Goal: Obtain resource: Download file/media

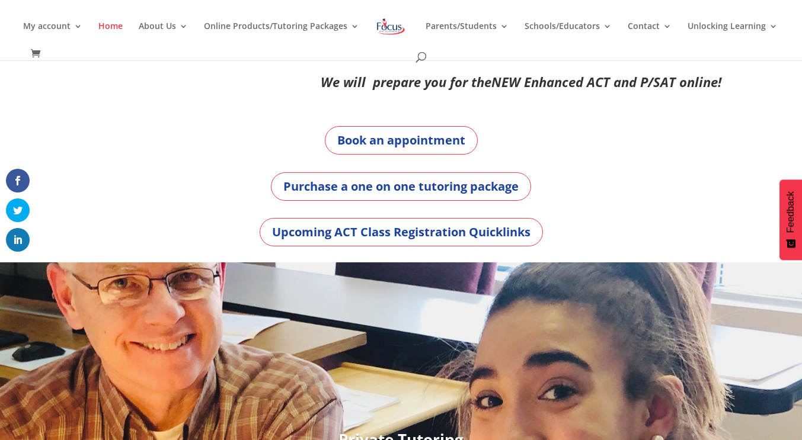
click at [229, 136] on div "Book an appointment" at bounding box center [401, 140] width 640 height 28
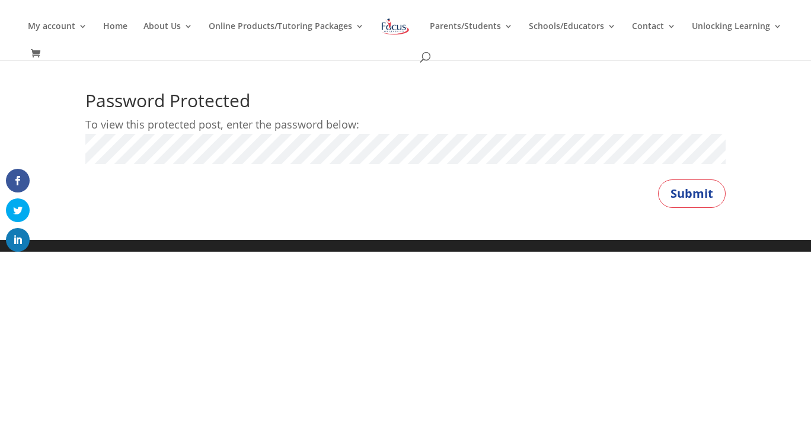
click at [658, 180] on button "Submit" at bounding box center [692, 194] width 68 height 28
drag, startPoint x: 666, startPoint y: 207, endPoint x: 679, endPoint y: 203, distance: 13.3
click at [669, 205] on div "Password Protected To view this protected post, enter the password below: Passw…" at bounding box center [405, 150] width 640 height 116
click at [680, 203] on button "Submit" at bounding box center [692, 194] width 68 height 28
click at [698, 198] on button "Submit" at bounding box center [692, 194] width 68 height 28
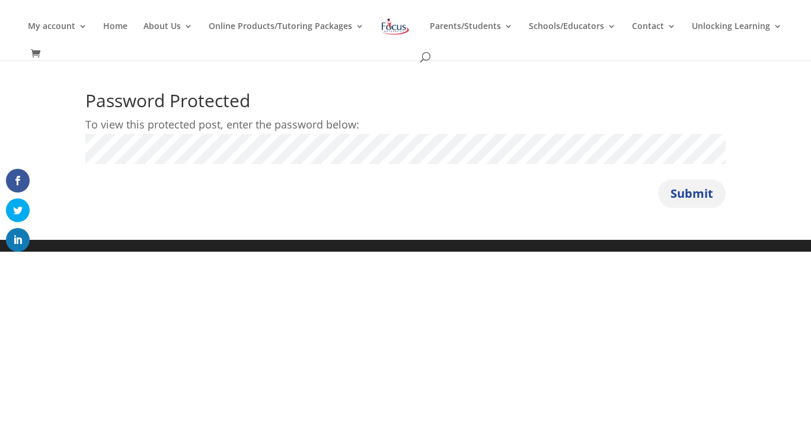
click at [698, 198] on button "Submit" at bounding box center [692, 194] width 68 height 28
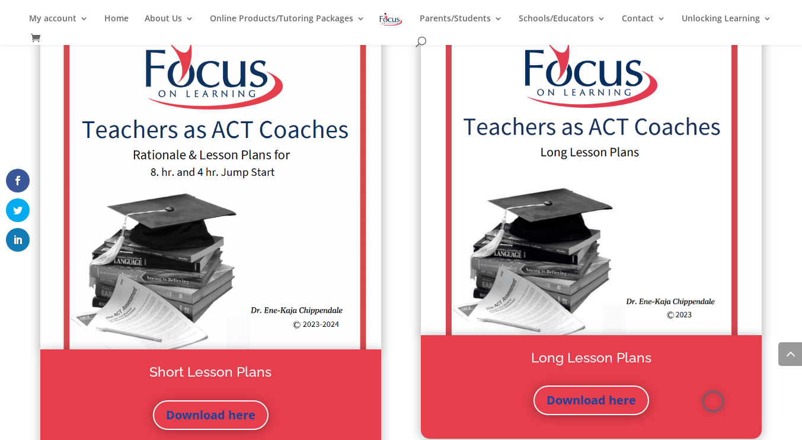
scroll to position [1660, 0]
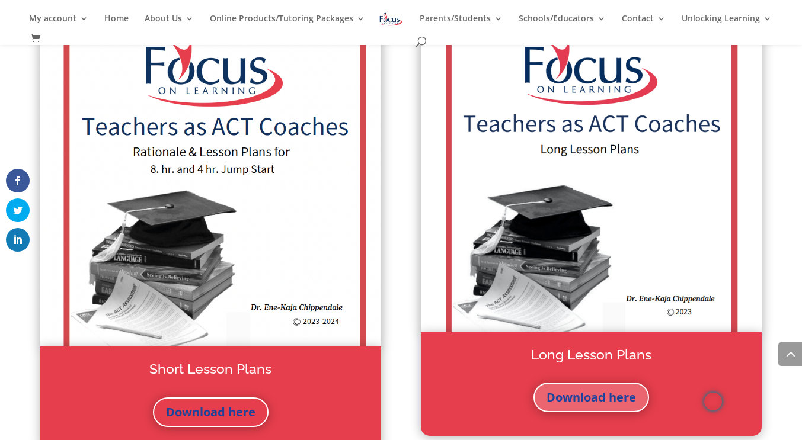
click at [614, 397] on link "Download here" at bounding box center [592, 398] width 116 height 30
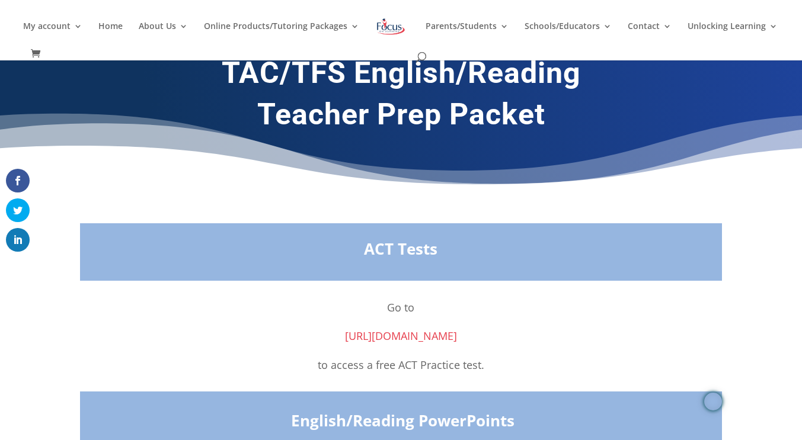
scroll to position [32, 0]
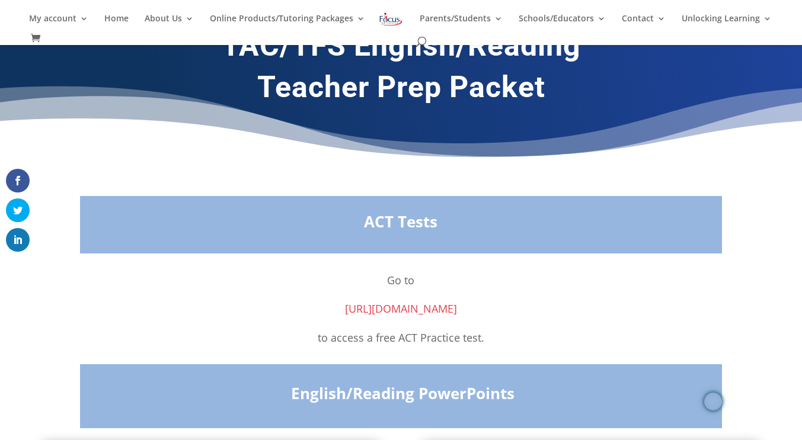
drag, startPoint x: 806, startPoint y: 154, endPoint x: 609, endPoint y: 162, distance: 197.0
click at [609, 162] on div "TAC/TFS English/Reading Teacher Prep Packet" at bounding box center [401, 96] width 802 height 169
drag, startPoint x: 609, startPoint y: 162, endPoint x: 601, endPoint y: 92, distance: 70.4
click at [601, 92] on h1 "Teacher Prep Packet" at bounding box center [401, 89] width 640 height 41
click at [643, 80] on h1 "Teacher Prep Packet" at bounding box center [401, 89] width 640 height 41
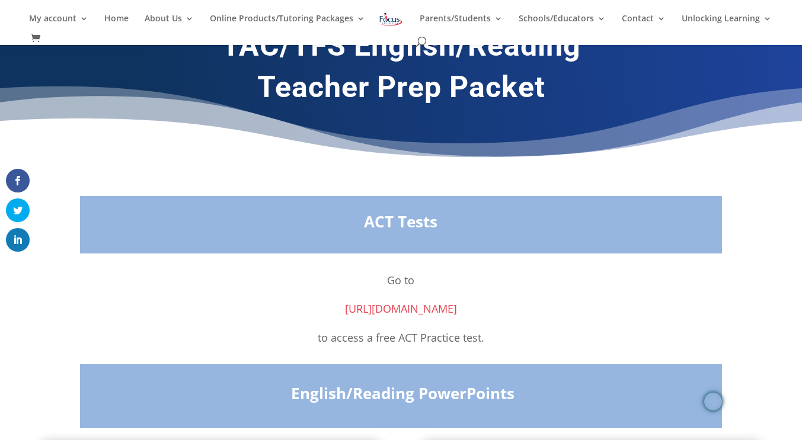
click at [495, 170] on div "TAC/TFS English/Reading Teacher Prep Packet" at bounding box center [401, 96] width 802 height 169
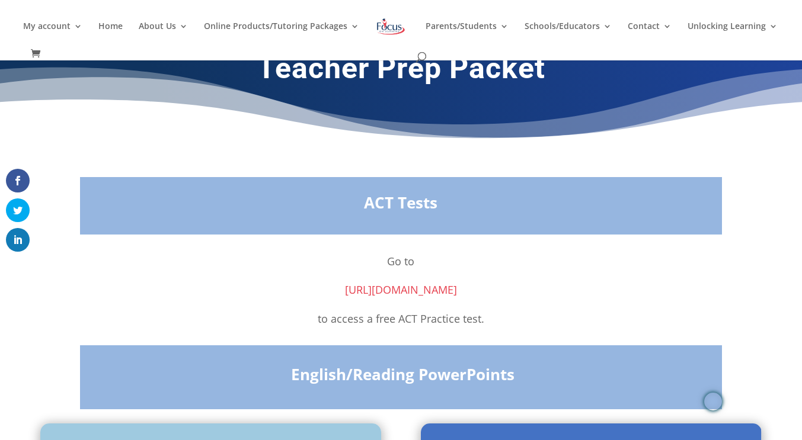
scroll to position [0, 0]
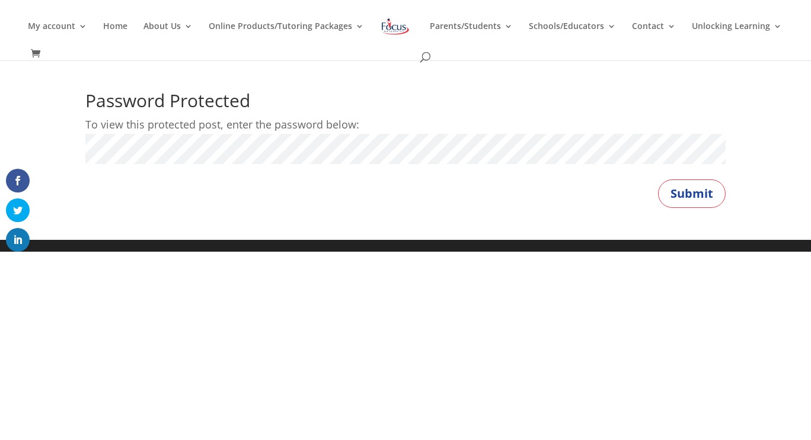
click at [56, 155] on div "Password Protected To view this protected post, enter the password below: Passw…" at bounding box center [405, 150] width 811 height 180
click at [658, 180] on button "Submit" at bounding box center [692, 194] width 68 height 28
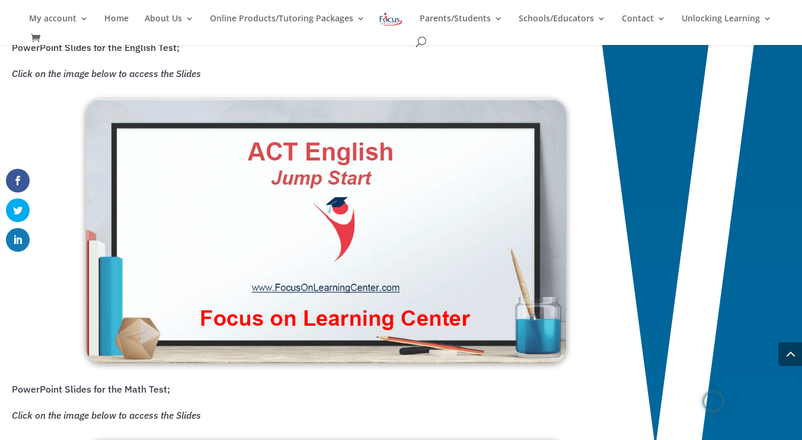
scroll to position [919, 0]
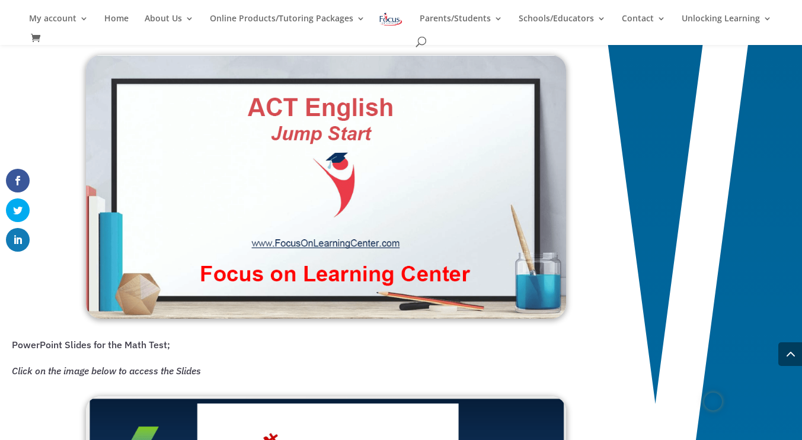
click at [353, 215] on img at bounding box center [326, 187] width 480 height 264
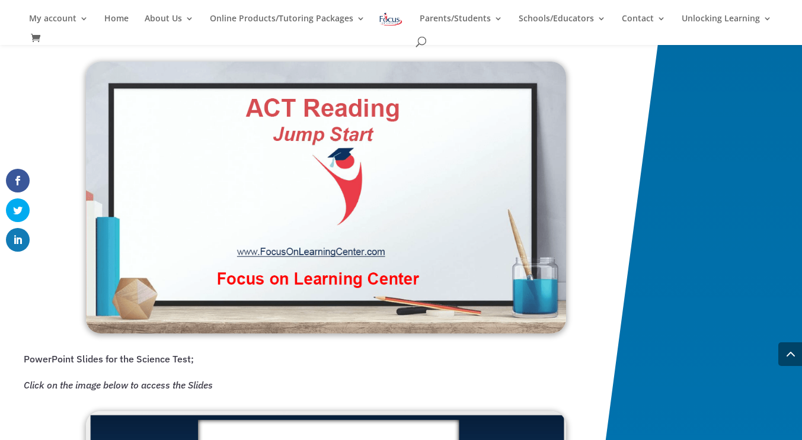
scroll to position [1622, 0]
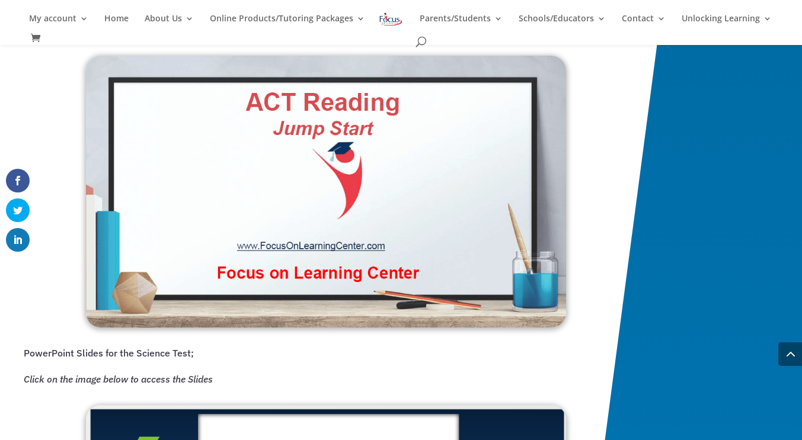
click at [267, 242] on img at bounding box center [326, 192] width 480 height 272
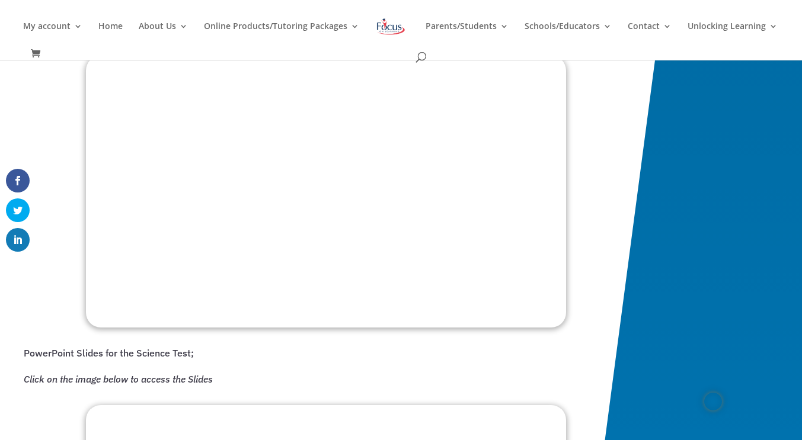
scroll to position [1613, 0]
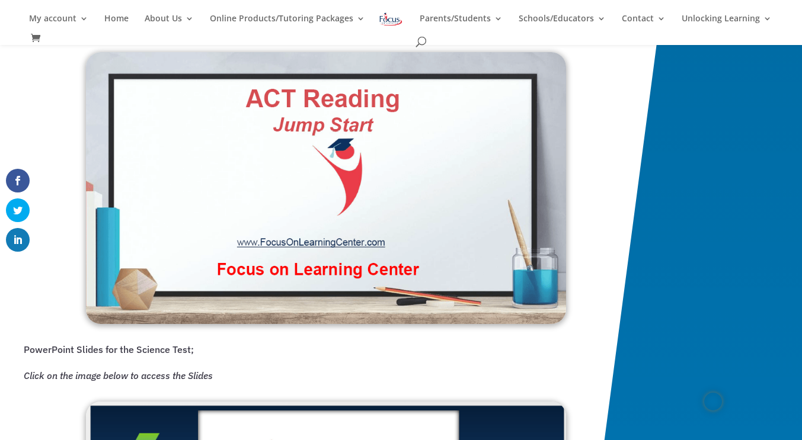
click at [712, 402] on img "Open Brisk Menu" at bounding box center [713, 402] width 18 height 18
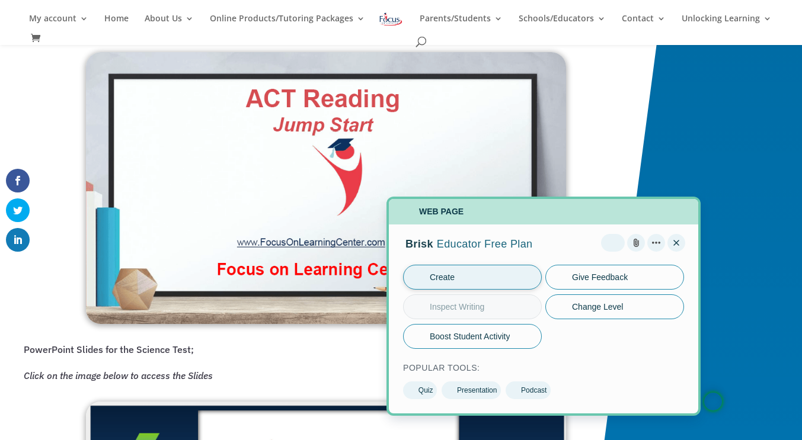
click at [486, 277] on button "Create" at bounding box center [472, 277] width 139 height 25
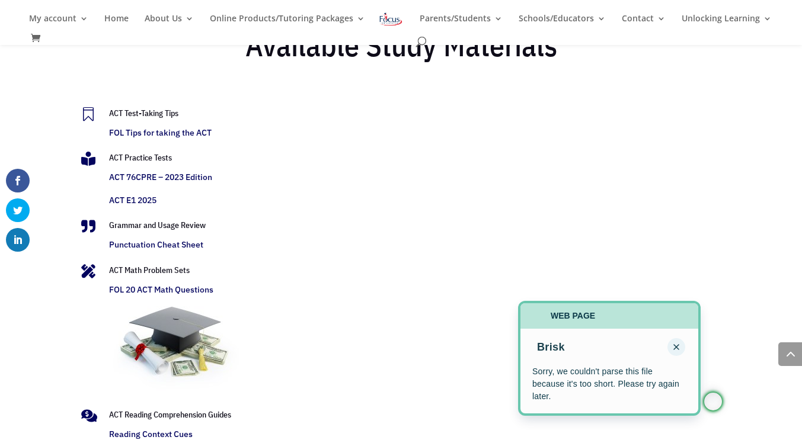
scroll to position [2443, 0]
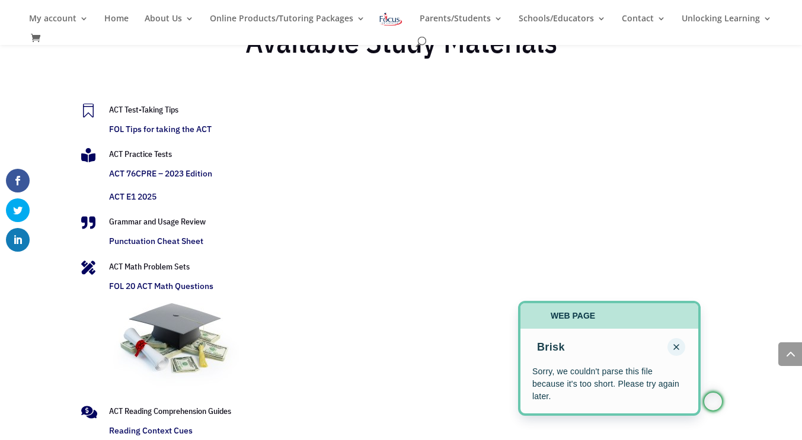
click at [143, 176] on link "ACT 76CPRE – 2023 Edition" at bounding box center [160, 173] width 103 height 11
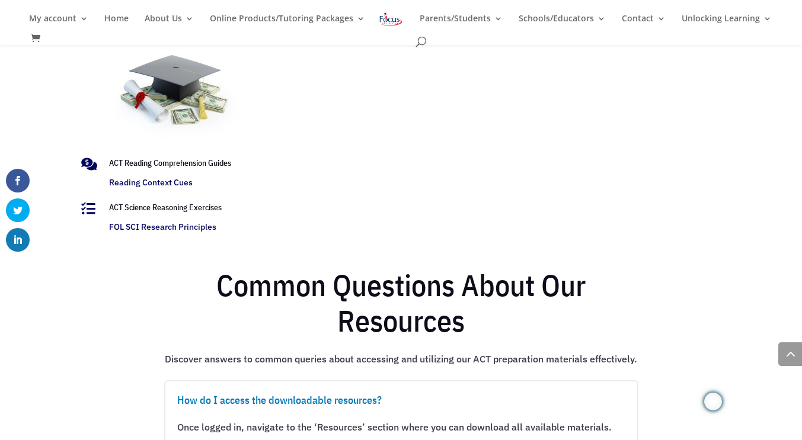
scroll to position [2710, 0]
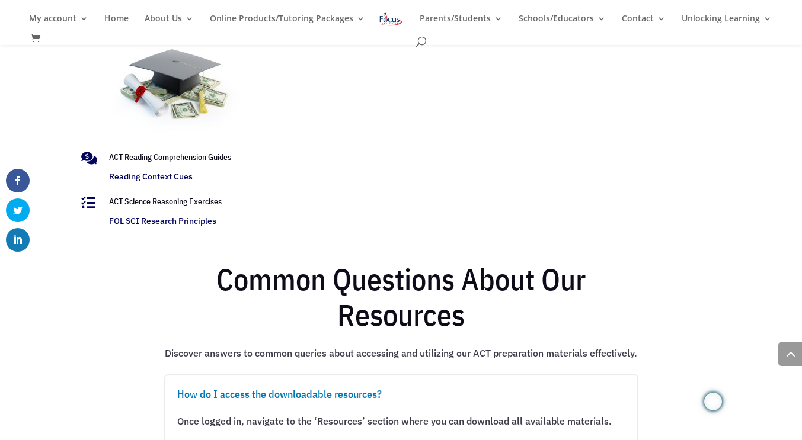
click at [147, 180] on link "Reading Context Cues" at bounding box center [151, 176] width 84 height 11
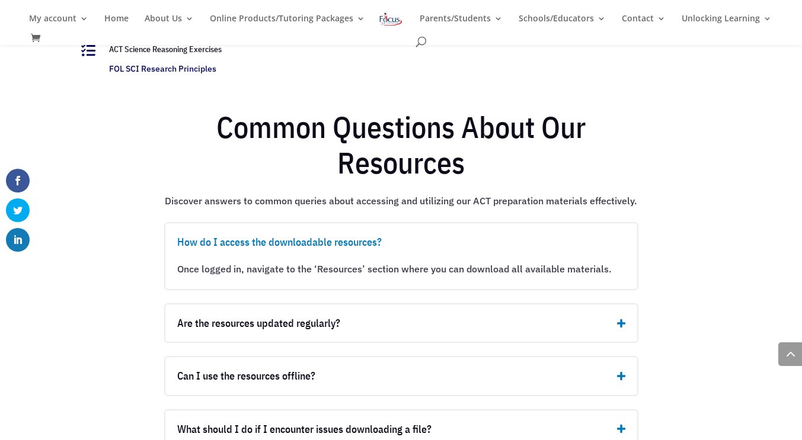
scroll to position [2710, 0]
